Goal: Transaction & Acquisition: Download file/media

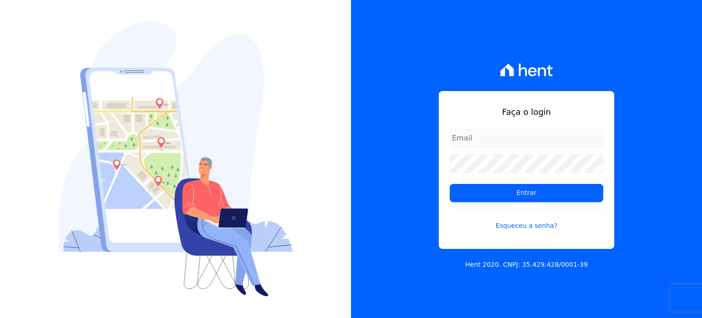
type input "[PERSON_NAME][EMAIL_ADDRESS][DOMAIN_NAME]"
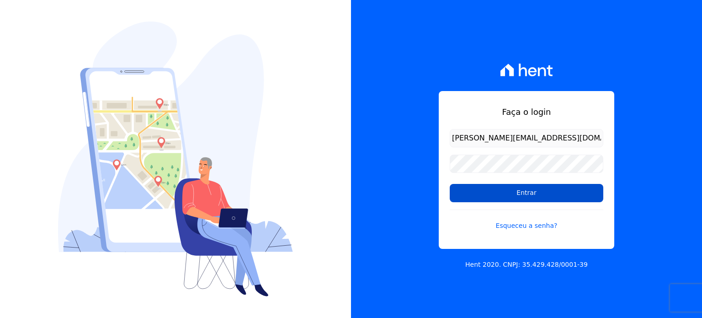
click at [527, 199] on input "Entrar" at bounding box center [527, 193] width 154 height 18
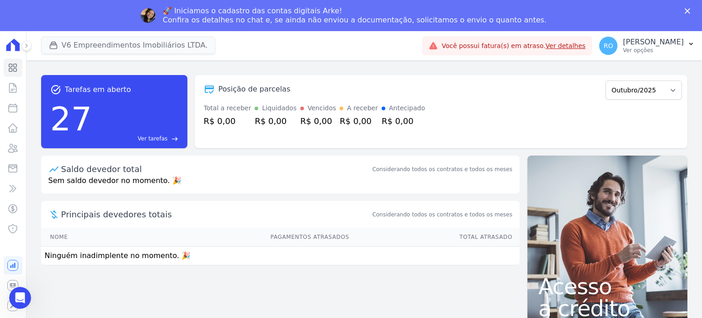
click at [149, 18] on div "🚀 Iniciamos o cadastro das contas digitais Arke! Confira os detalhes no chat e,…" at bounding box center [351, 16] width 702 height 24
click at [121, 48] on button "V6 Empreendimentos Imobiliários LTDA." at bounding box center [128, 45] width 175 height 17
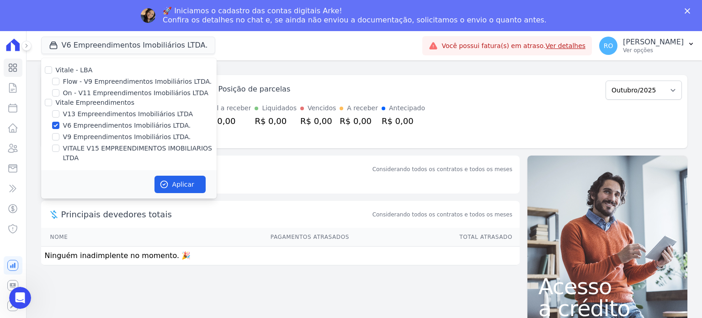
click at [74, 116] on label "V13 Empreendimentos Imobiliários LTDA" at bounding box center [128, 114] width 130 height 10
click at [59, 116] on input "V13 Empreendimentos Imobiliários LTDA" at bounding box center [55, 113] width 7 height 7
checkbox input "true"
click at [79, 128] on label "V6 Empreendimentos Imobiliários LTDA." at bounding box center [127, 126] width 128 height 10
click at [59, 128] on input "V6 Empreendimentos Imobiliários LTDA." at bounding box center [55, 125] width 7 height 7
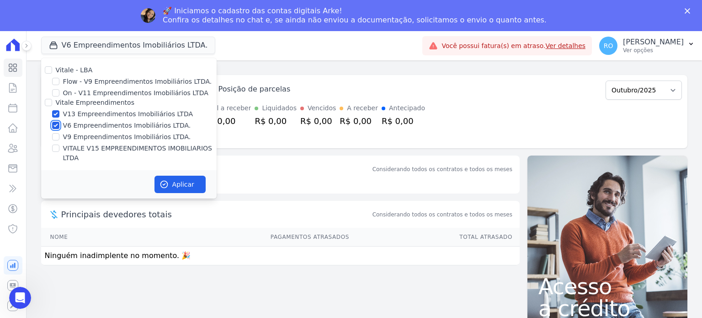
checkbox input "false"
click at [125, 148] on label "VITALE V15 EMPREENDIMENTOS IMOBILIARIOS LTDA" at bounding box center [140, 152] width 154 height 19
click at [59, 148] on input "VITALE V15 EMPREENDIMENTOS IMOBILIARIOS LTDA" at bounding box center [55, 147] width 7 height 7
checkbox input "true"
click at [179, 175] on button "Aplicar" at bounding box center [179, 183] width 51 height 17
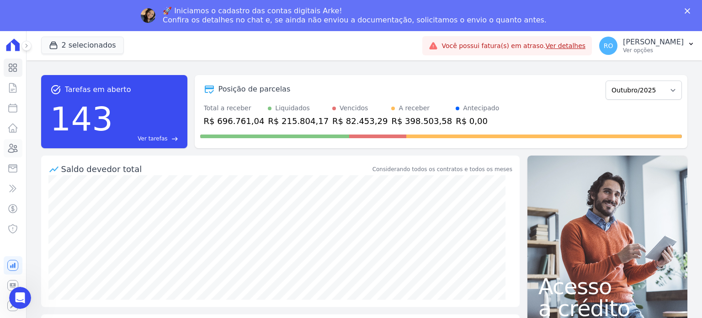
click at [15, 147] on icon at bounding box center [12, 148] width 11 height 11
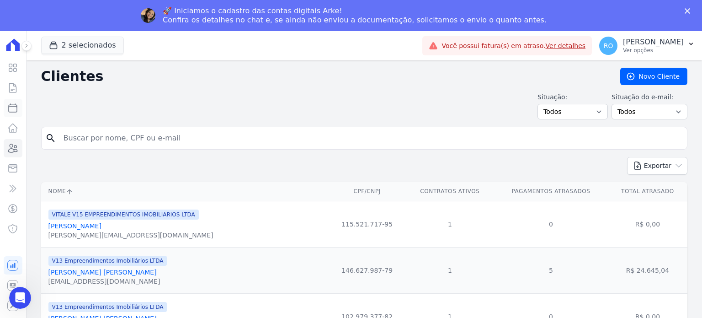
click at [14, 104] on icon at bounding box center [12, 107] width 11 height 11
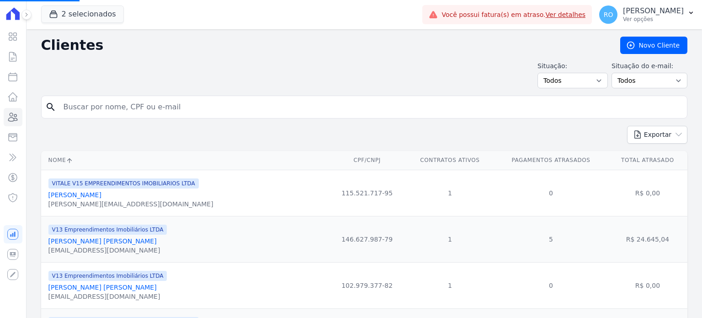
select select
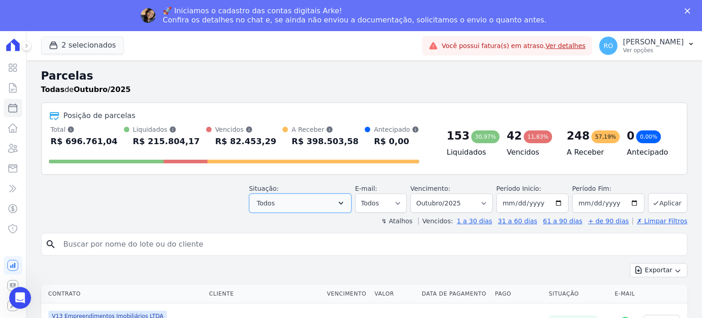
click at [345, 205] on icon "button" at bounding box center [340, 202] width 9 height 9
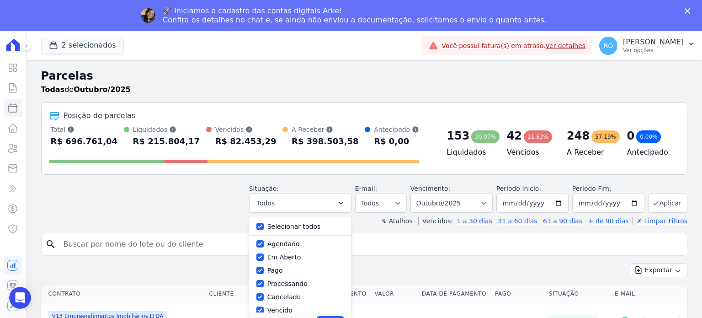
click at [303, 226] on label "Selecionar todos" at bounding box center [293, 225] width 53 height 7
click at [264, 226] on input "Selecionar todos" at bounding box center [259, 225] width 7 height 7
checkbox input "false"
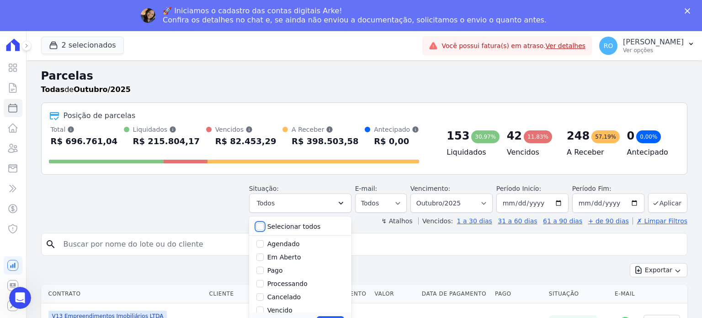
checkbox input "false"
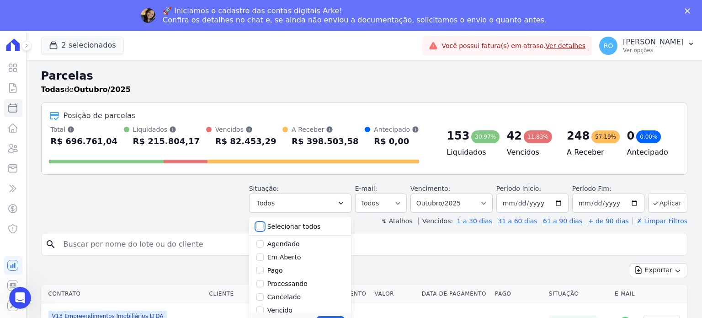
checkbox input "false"
click at [264, 223] on input "Pago" at bounding box center [259, 224] width 7 height 7
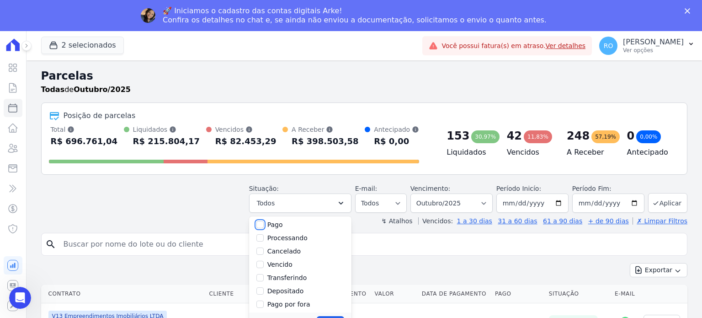
checkbox input "true"
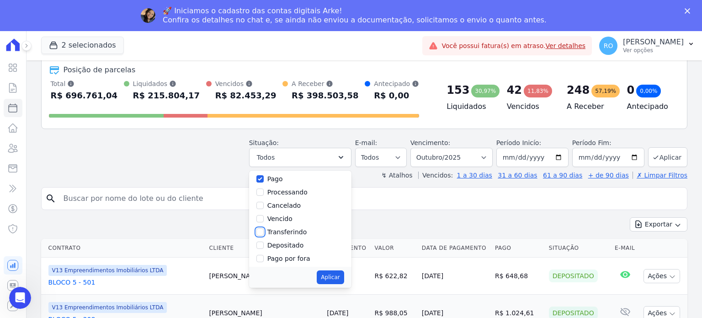
click at [264, 232] on input "Transferindo" at bounding box center [259, 231] width 7 height 7
checkbox input "true"
click at [264, 241] on input "Depositado" at bounding box center [259, 244] width 7 height 7
checkbox input "true"
click at [340, 275] on button "Aplicar" at bounding box center [330, 277] width 27 height 14
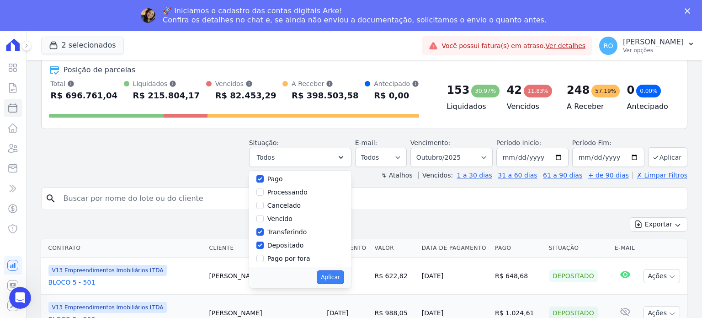
select select "paid"
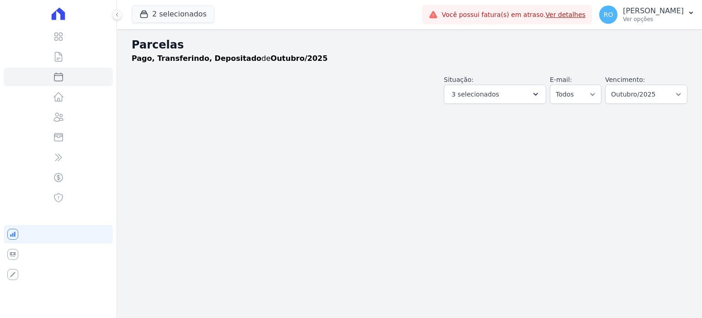
select select
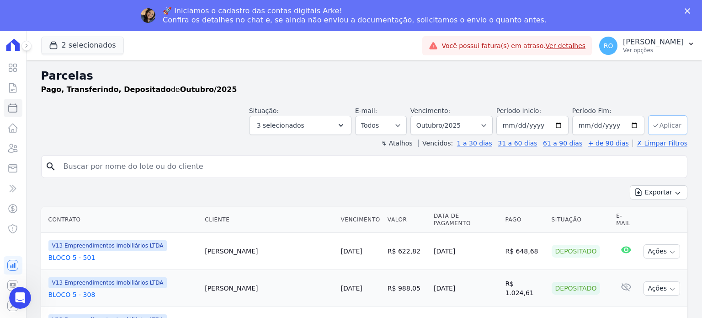
click at [660, 123] on button "Aplicar" at bounding box center [667, 125] width 39 height 20
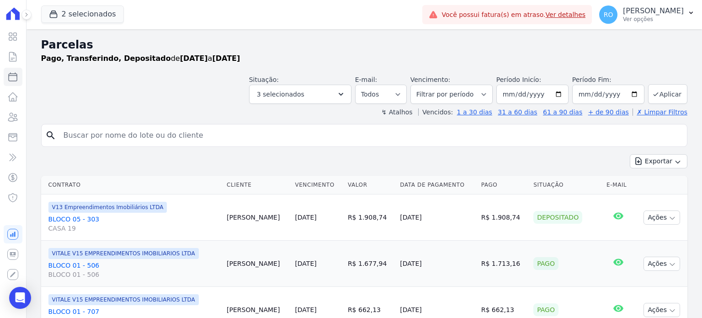
select select
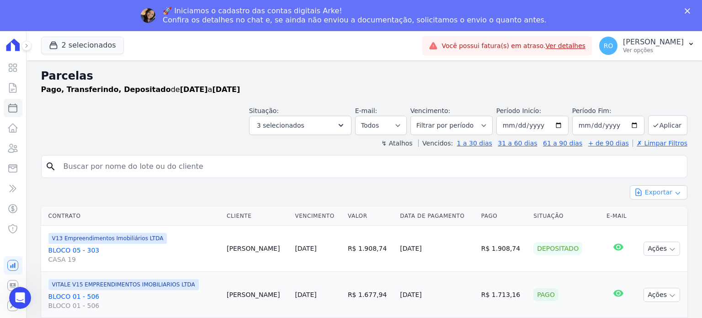
click at [654, 190] on button "Exportar" at bounding box center [659, 192] width 58 height 14
click at [651, 231] on span "Exportar CSV" at bounding box center [657, 229] width 48 height 9
click at [672, 77] on h2 "Parcelas" at bounding box center [364, 76] width 646 height 16
click at [656, 43] on p "[PERSON_NAME]" at bounding box center [653, 41] width 61 height 9
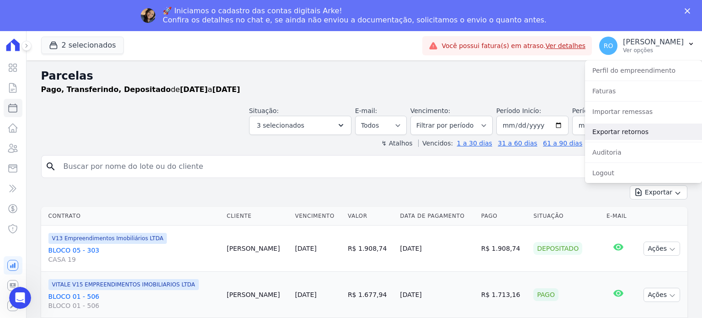
click at [626, 132] on link "Exportar retornos" at bounding box center [643, 131] width 117 height 16
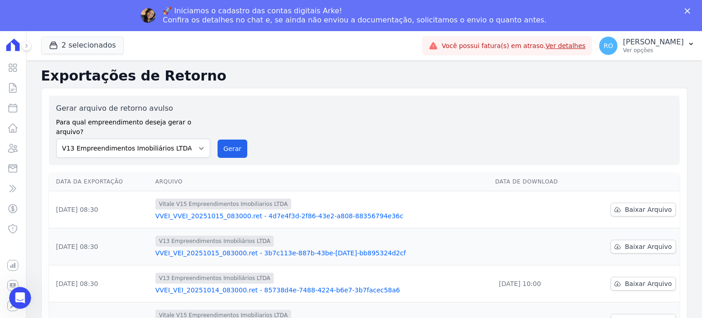
click at [629, 206] on td "Baixar Arquivo" at bounding box center [631, 209] width 95 height 37
click at [637, 242] on span "Baixar Arquivo" at bounding box center [648, 246] width 47 height 9
click at [627, 205] on span "Baixar Arquivo" at bounding box center [648, 209] width 47 height 9
click at [234, 139] on button "Gerar" at bounding box center [232, 148] width 30 height 18
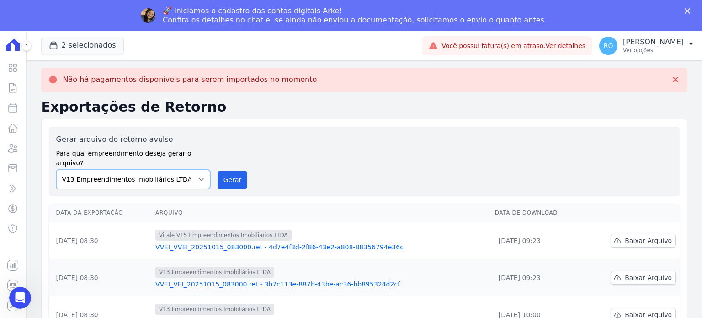
click at [196, 170] on select "Flow - V9 Empreendimentos Imobiliários LTDA. On - V11 Empreendimentos Imobiliár…" at bounding box center [133, 178] width 154 height 19
select select "43a01992-2921-4595-aa0d-28e05d992a61"
click at [56, 169] on select "Flow - V9 Empreendimentos Imobiliários LTDA. On - V11 Empreendimentos Imobiliár…" at bounding box center [133, 178] width 154 height 19
click at [227, 170] on button "Gerar" at bounding box center [232, 179] width 30 height 18
